Goal: Find specific page/section: Find specific page/section

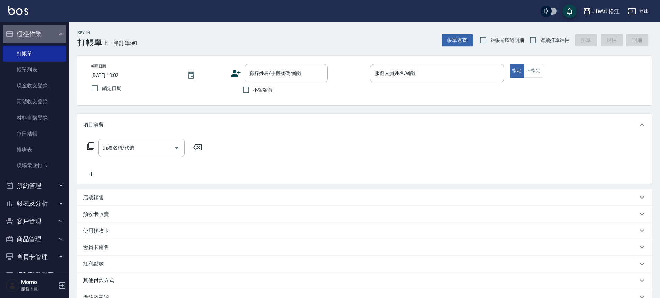
click at [35, 34] on button "櫃檯作業" at bounding box center [35, 34] width 64 height 18
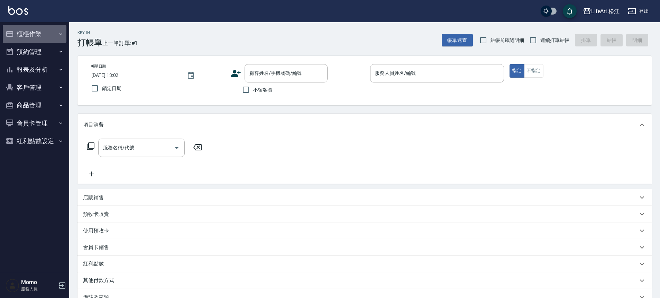
click at [35, 34] on button "櫃檯作業" at bounding box center [35, 34] width 64 height 18
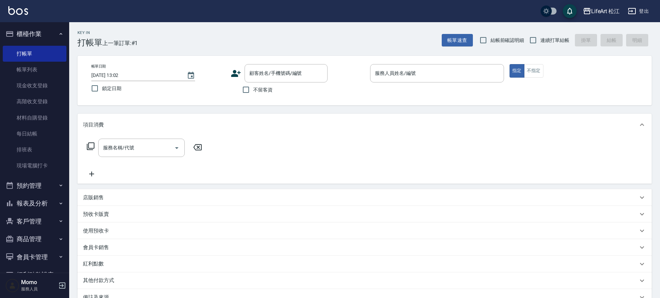
click at [35, 34] on button "櫃檯作業" at bounding box center [35, 34] width 64 height 18
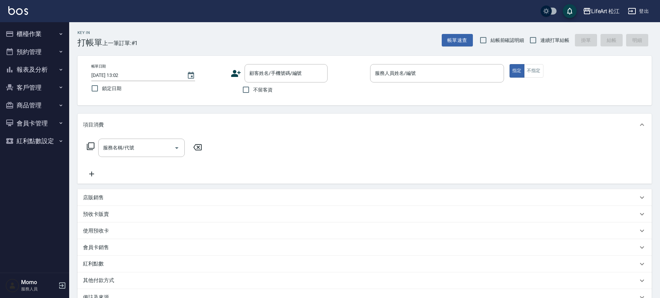
click at [35, 34] on button "櫃檯作業" at bounding box center [35, 34] width 64 height 18
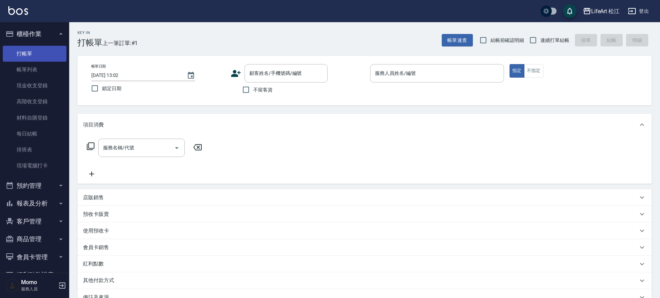
click at [33, 53] on link "打帳單" at bounding box center [35, 54] width 64 height 16
click at [43, 67] on link "帳單列表" at bounding box center [35, 70] width 64 height 16
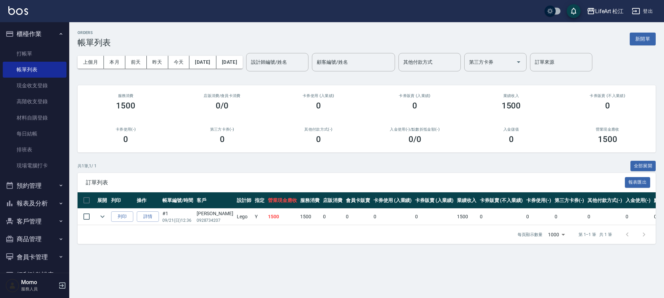
drag, startPoint x: 42, startPoint y: 51, endPoint x: 33, endPoint y: 45, distance: 11.1
click at [33, 68] on link "帳單列表" at bounding box center [35, 70] width 64 height 16
